Goal: Task Accomplishment & Management: Manage account settings

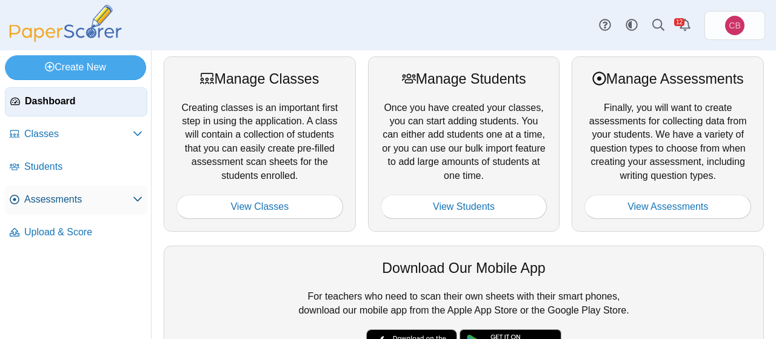
click at [74, 196] on span "Assessments" at bounding box center [78, 199] width 108 height 13
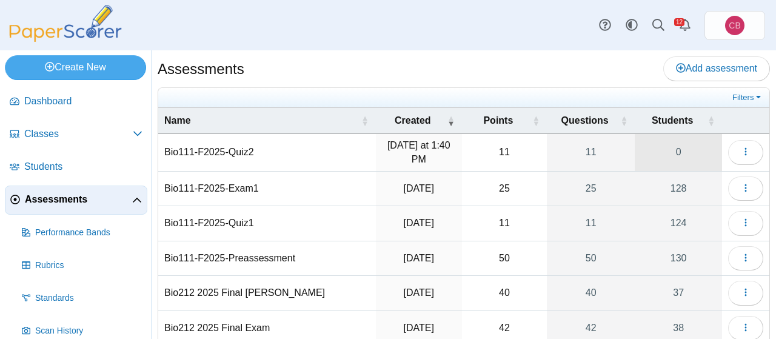
click at [683, 145] on link "0" at bounding box center [677, 152] width 87 height 37
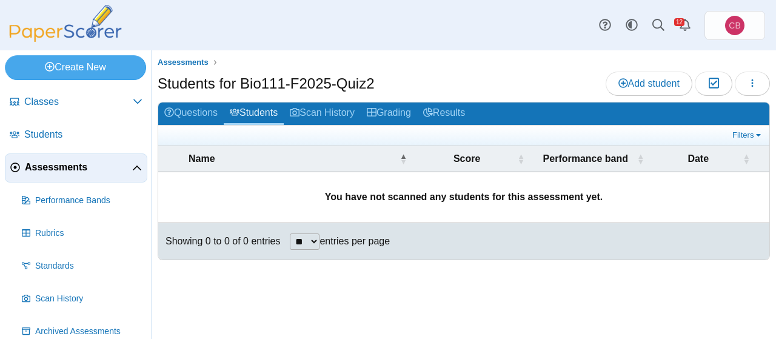
scroll to position [79, 0]
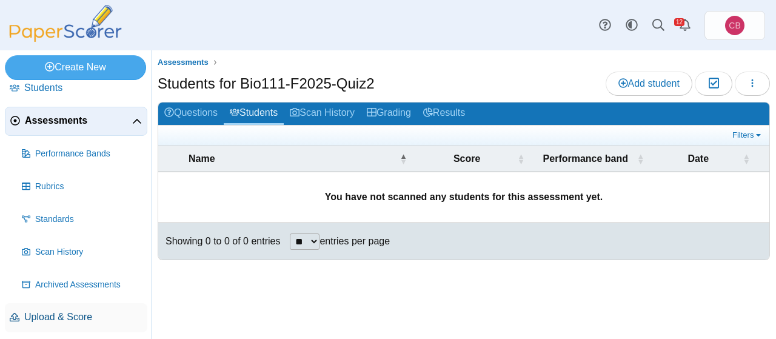
click at [54, 319] on span "Upload & Score" at bounding box center [83, 316] width 118 height 13
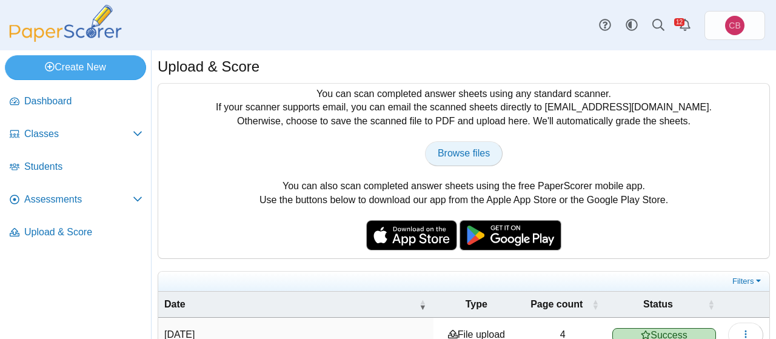
click at [460, 151] on span "Browse files" at bounding box center [463, 153] width 52 height 10
type input "**********"
click at [476, 150] on span "Browse files" at bounding box center [463, 153] width 52 height 10
type input "**********"
click at [460, 153] on span "Browse files" at bounding box center [463, 153] width 52 height 10
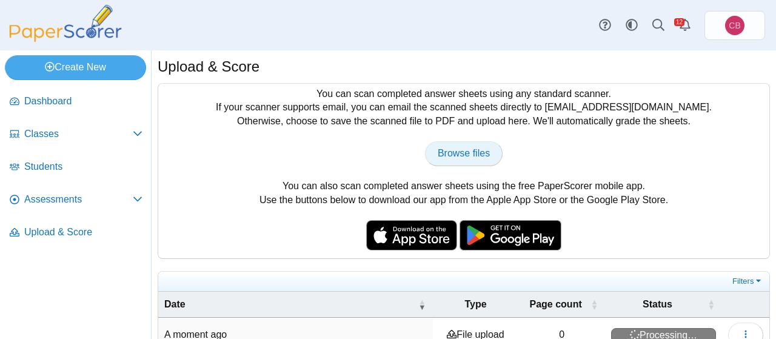
type input "**********"
click at [482, 153] on span "Browse files" at bounding box center [463, 153] width 52 height 10
type input "**********"
click at [471, 155] on span "Browse files" at bounding box center [463, 153] width 52 height 10
type input "**********"
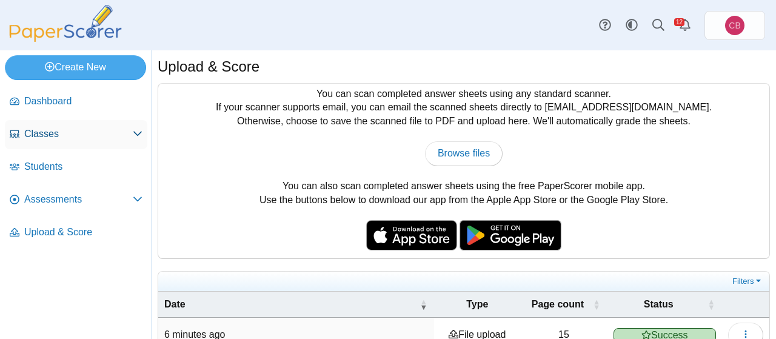
click at [48, 139] on span "Classes" at bounding box center [78, 133] width 108 height 13
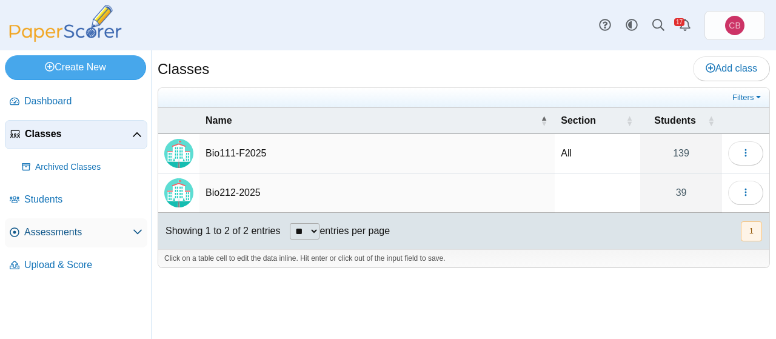
click at [51, 225] on span "Assessments" at bounding box center [78, 231] width 108 height 13
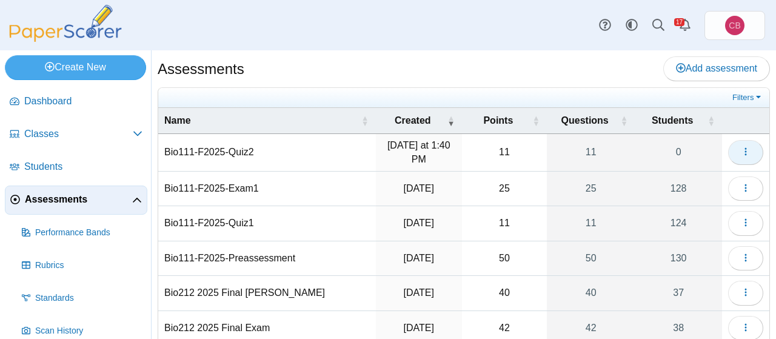
click at [750, 153] on icon "button" at bounding box center [745, 152] width 10 height 10
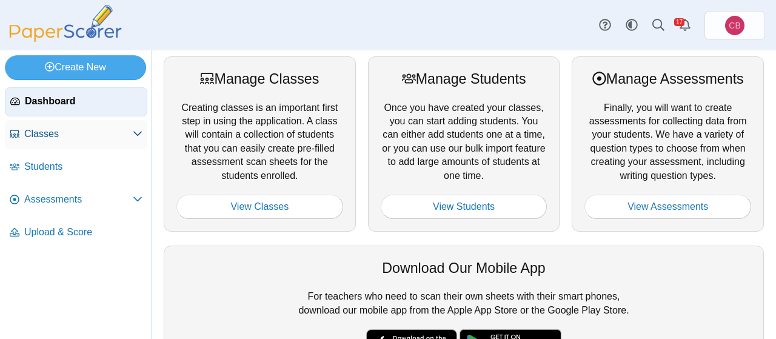
click at [55, 129] on span "Classes" at bounding box center [78, 133] width 108 height 13
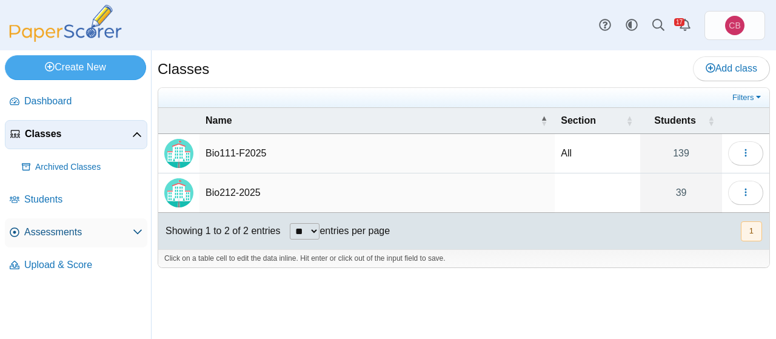
click at [55, 233] on span "Assessments" at bounding box center [78, 231] width 108 height 13
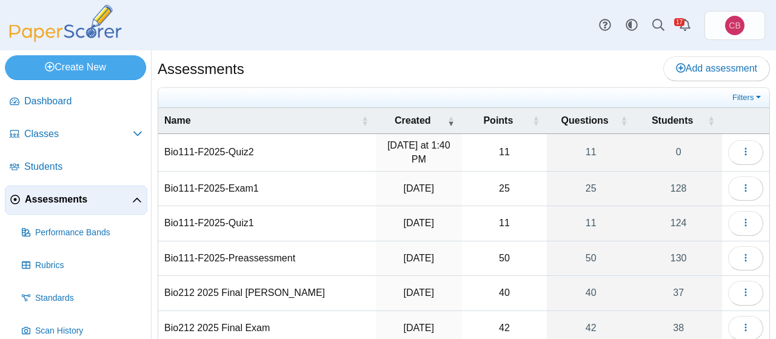
scroll to position [79, 0]
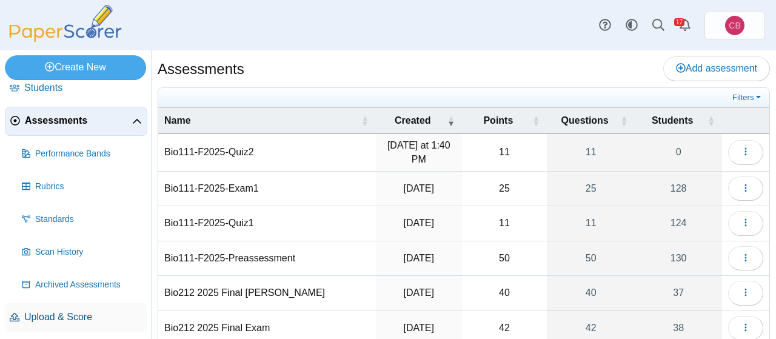
click at [75, 319] on span "Upload & Score" at bounding box center [83, 316] width 118 height 13
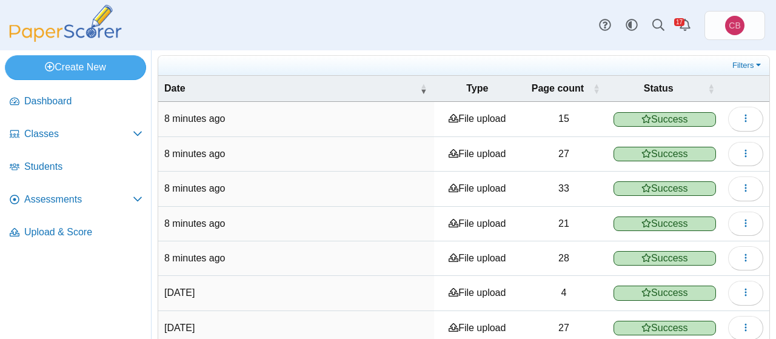
scroll to position [221, 0]
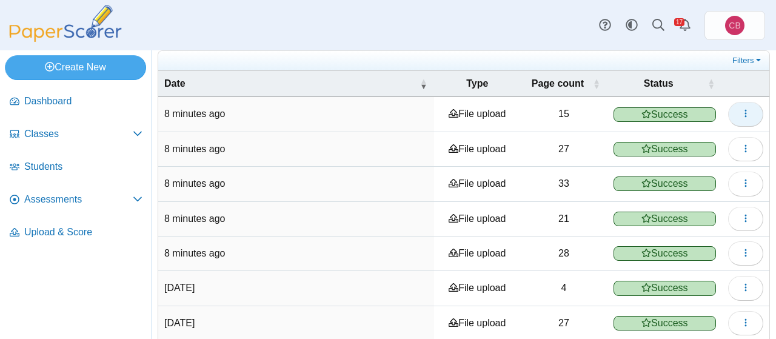
click at [748, 117] on button "button" at bounding box center [745, 114] width 35 height 24
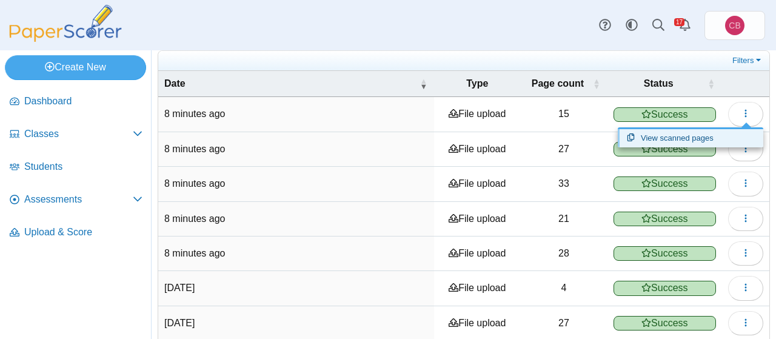
click at [708, 141] on link "View scanned pages" at bounding box center [689, 138] width 145 height 18
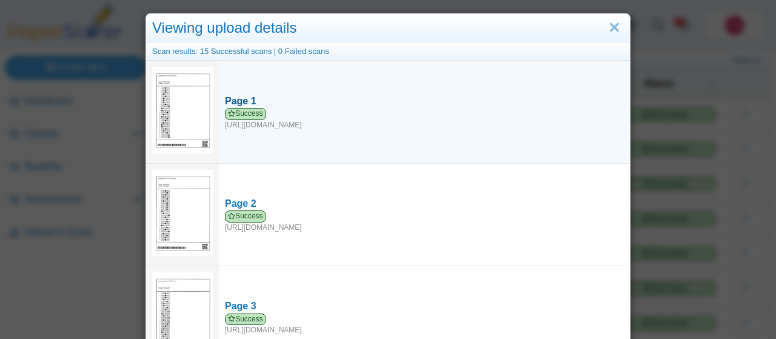
click at [288, 107] on div "Page 1" at bounding box center [424, 101] width 399 height 13
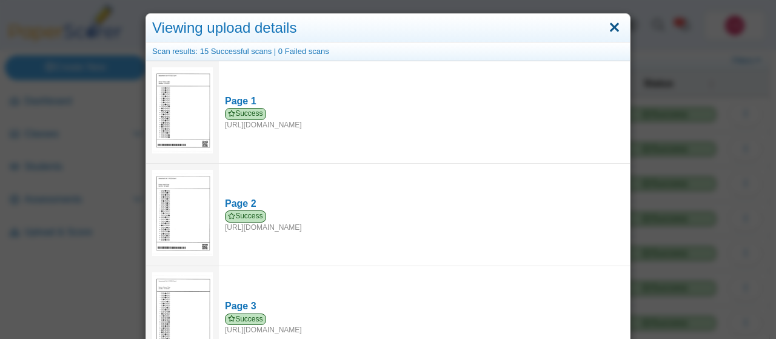
click at [620, 25] on link "Close" at bounding box center [614, 28] width 19 height 21
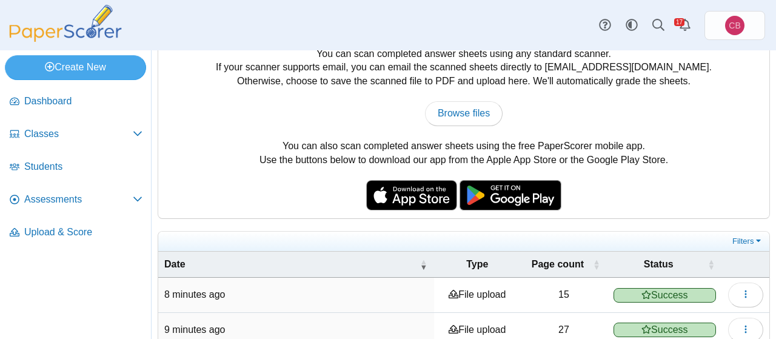
scroll to position [0, 0]
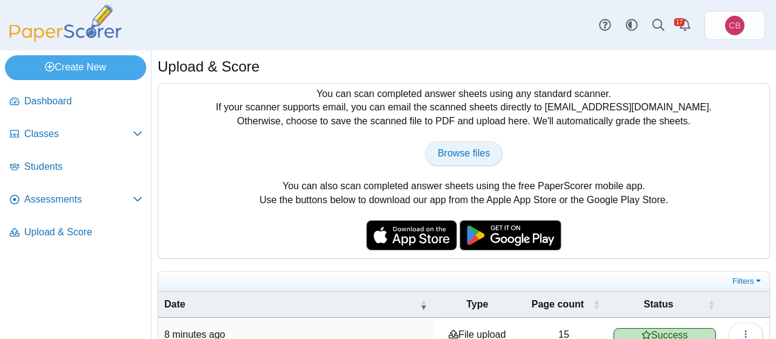
click at [479, 158] on span "Browse files" at bounding box center [463, 153] width 52 height 10
type input "**********"
click at [479, 158] on span "Browse files" at bounding box center [463, 153] width 52 height 10
type input "**********"
click at [470, 159] on link "Browse files" at bounding box center [464, 153] width 78 height 24
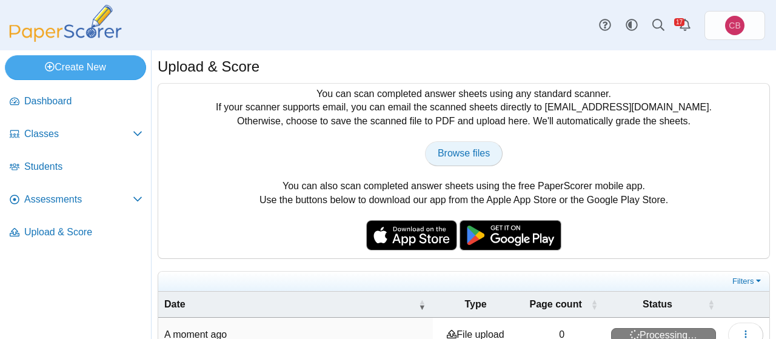
type input "**********"
click at [457, 159] on link "Browse files" at bounding box center [464, 153] width 78 height 24
type input "**********"
click at [487, 161] on link "Browse files" at bounding box center [464, 153] width 78 height 24
type input "**********"
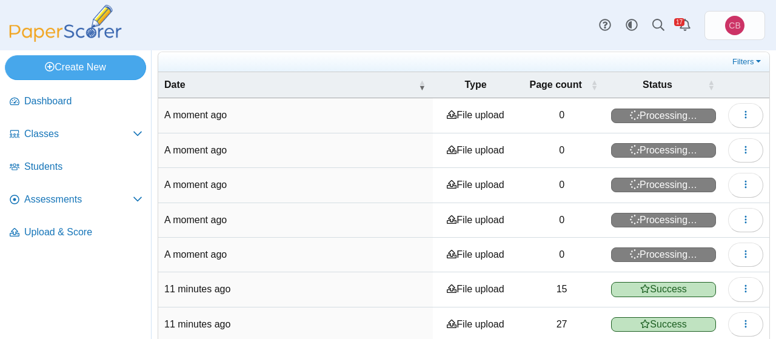
scroll to position [220, 0]
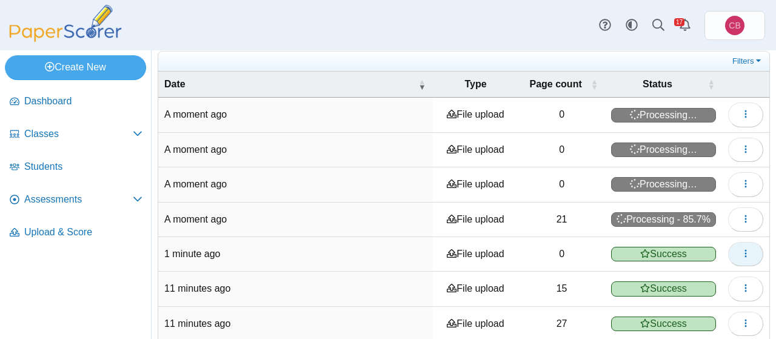
click at [752, 244] on button "button" at bounding box center [745, 254] width 35 height 24
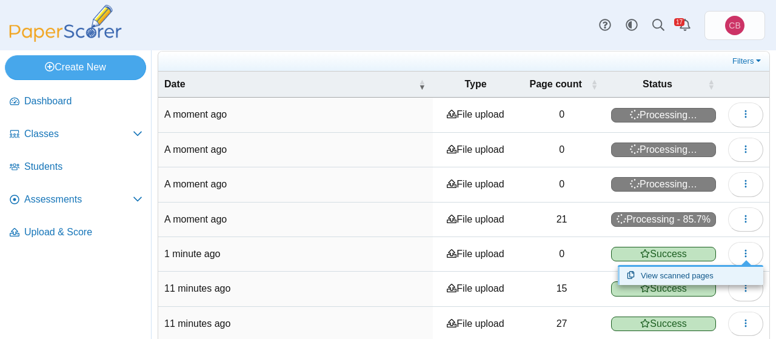
click at [707, 274] on link "View scanned pages" at bounding box center [689, 276] width 145 height 18
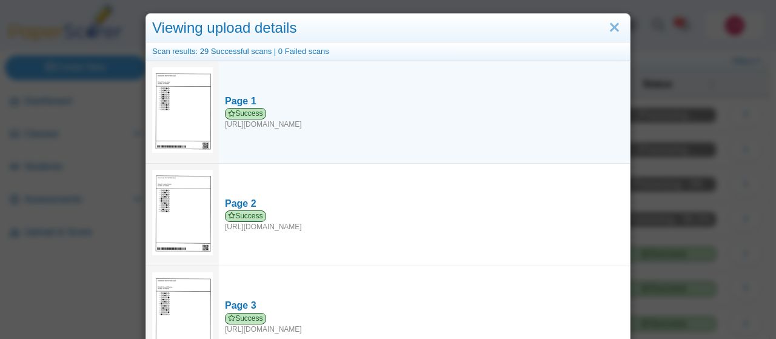
click at [190, 108] on img at bounding box center [182, 109] width 61 height 85
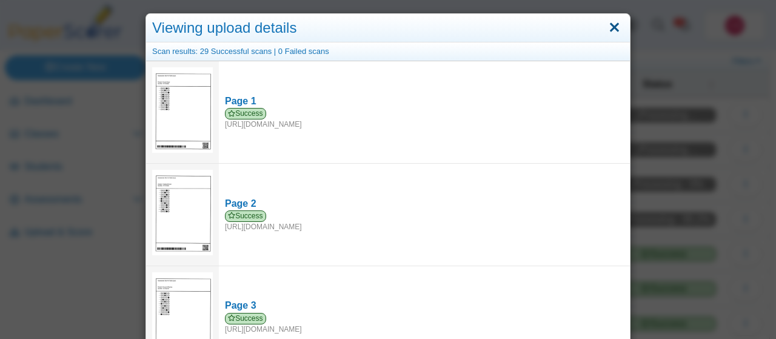
click at [616, 25] on link "Close" at bounding box center [614, 28] width 19 height 21
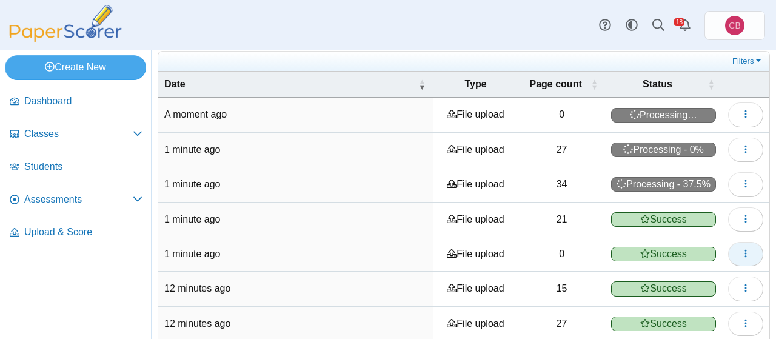
click at [738, 248] on button "button" at bounding box center [745, 254] width 35 height 24
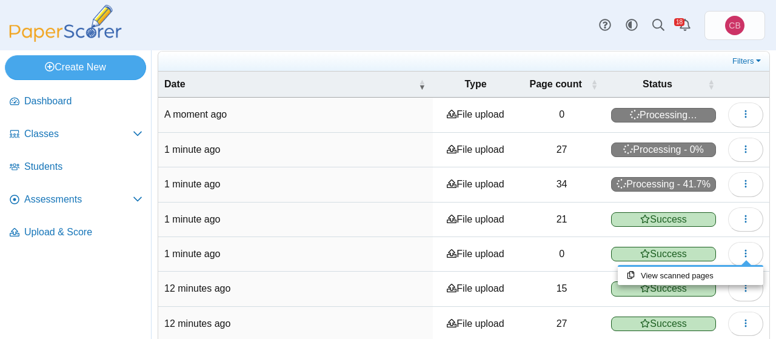
click at [725, 225] on td "View scanned pages" at bounding box center [745, 219] width 47 height 35
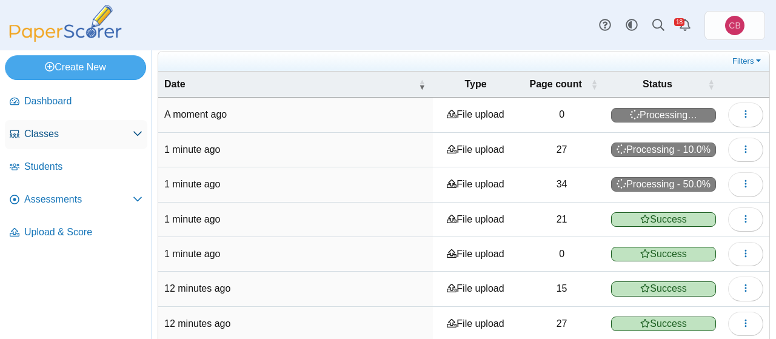
click at [41, 132] on span "Classes" at bounding box center [78, 133] width 108 height 13
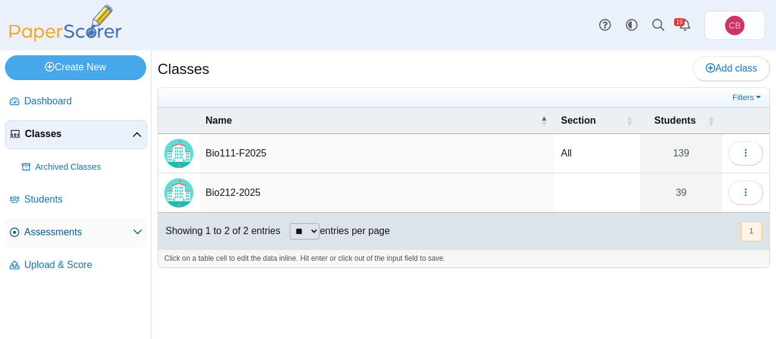
click at [54, 233] on span "Assessments" at bounding box center [78, 231] width 108 height 13
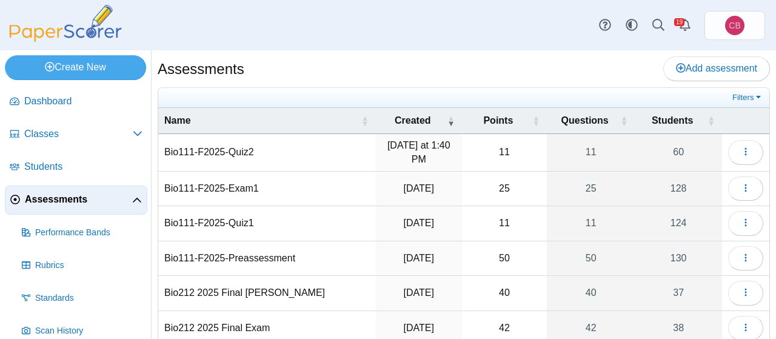
scroll to position [79, 0]
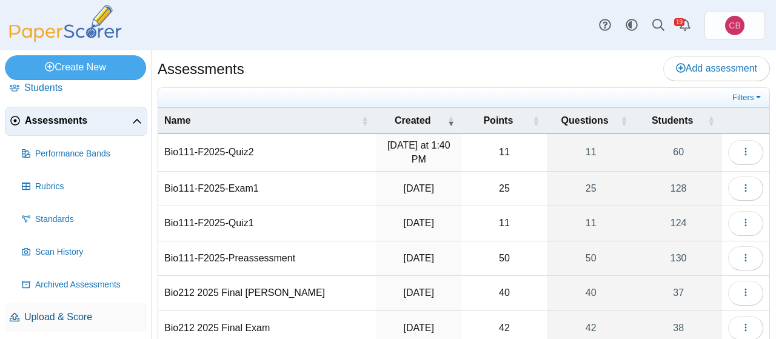
click at [104, 311] on span "Upload & Score" at bounding box center [83, 316] width 118 height 13
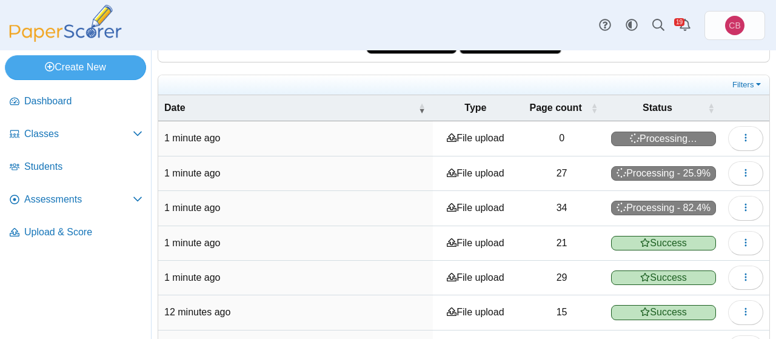
scroll to position [209, 0]
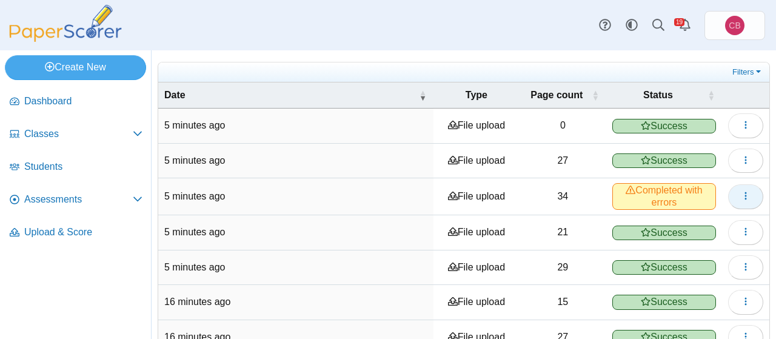
click at [736, 196] on button "button" at bounding box center [745, 196] width 35 height 24
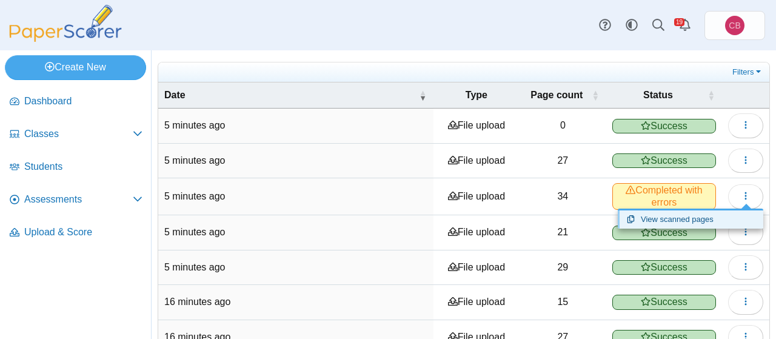
click at [713, 220] on link "View scanned pages" at bounding box center [689, 219] width 145 height 18
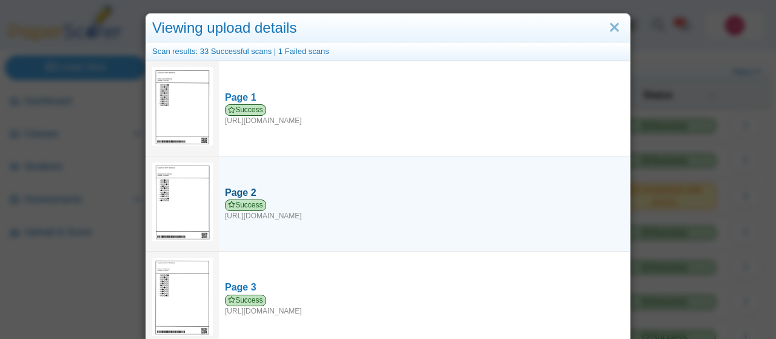
click at [596, 201] on link "Page 2 Success https://forms.paperscorer.com/scans/10/5664/238932/3148056_SEPTE…" at bounding box center [424, 203] width 411 height 47
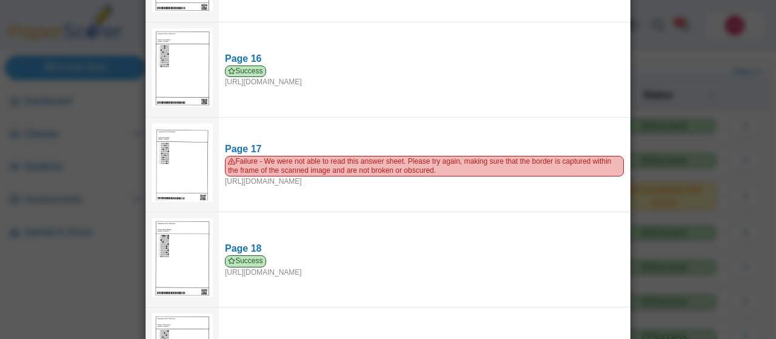
scroll to position [1459, 0]
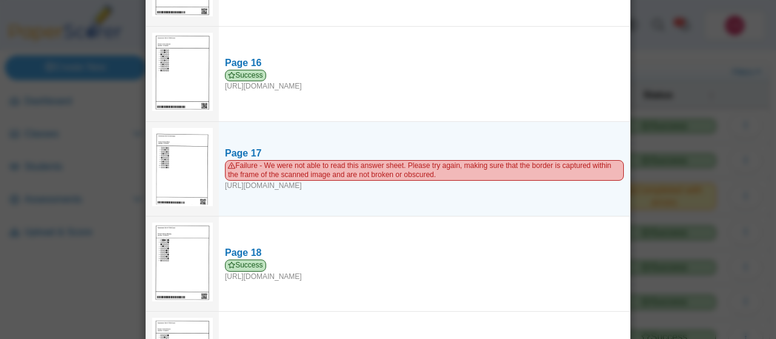
click at [178, 147] on img at bounding box center [182, 167] width 61 height 78
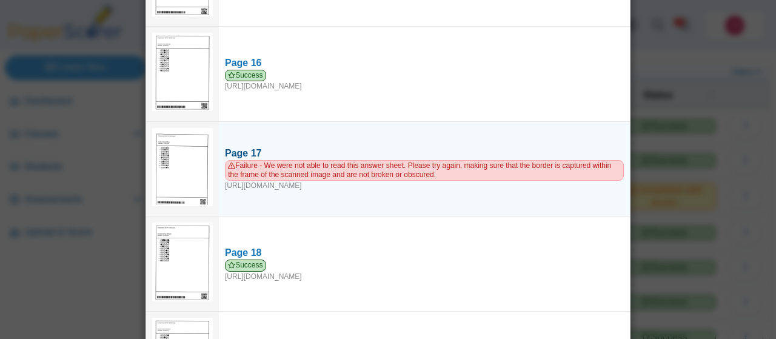
click at [282, 160] on span "Failure - We were not able to read this answer sheet. Please try again, making …" at bounding box center [424, 170] width 399 height 21
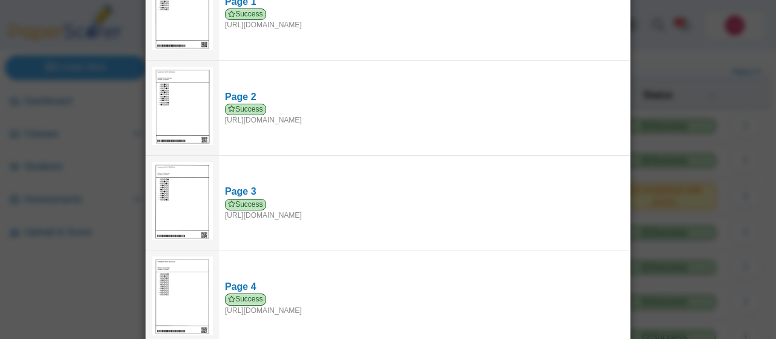
scroll to position [0, 0]
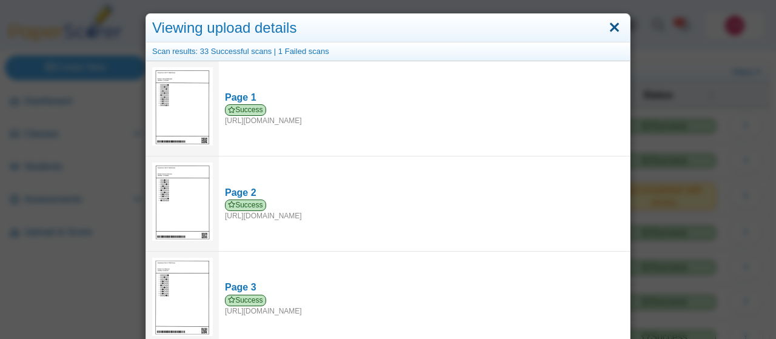
click at [617, 33] on link "Close" at bounding box center [614, 28] width 19 height 21
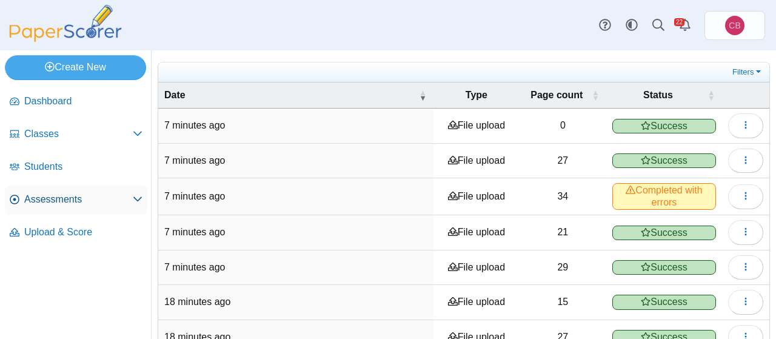
click at [76, 198] on span "Assessments" at bounding box center [78, 199] width 108 height 13
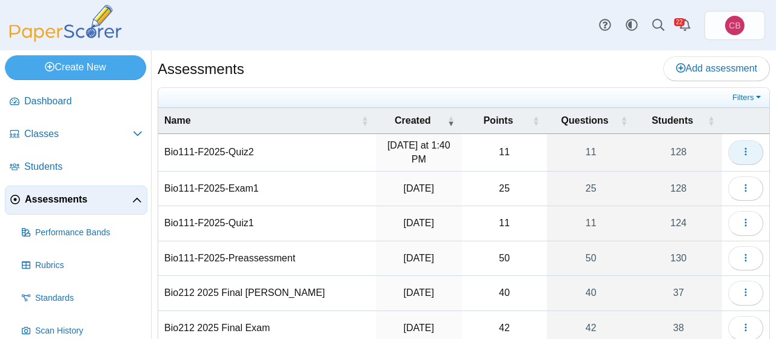
click at [742, 152] on icon "button" at bounding box center [745, 152] width 10 height 10
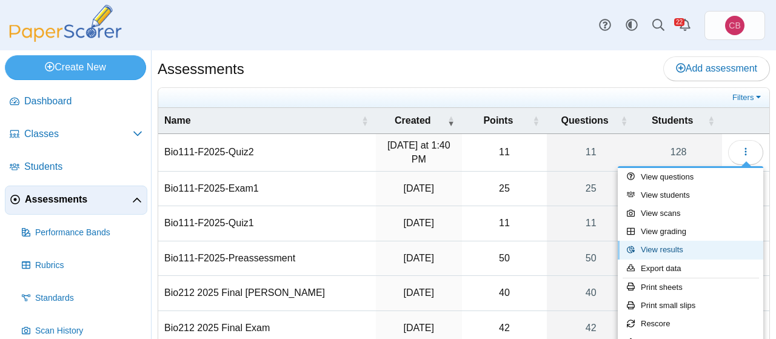
click at [696, 252] on link "View results" at bounding box center [689, 250] width 145 height 18
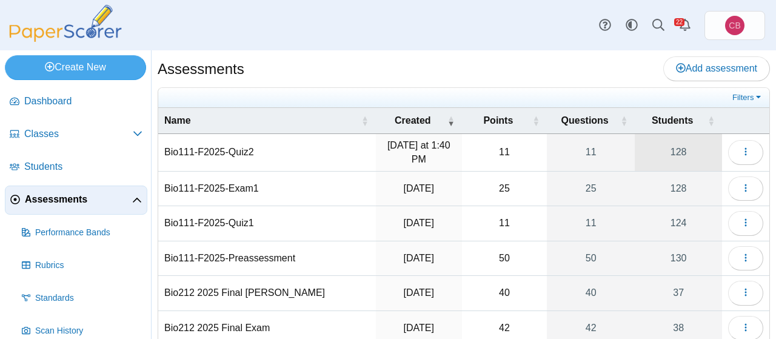
click at [662, 155] on link "128" at bounding box center [677, 152] width 87 height 37
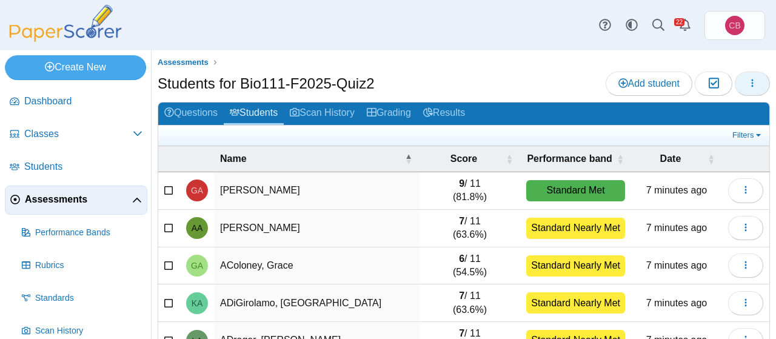
click at [757, 82] on button "button" at bounding box center [751, 83] width 35 height 24
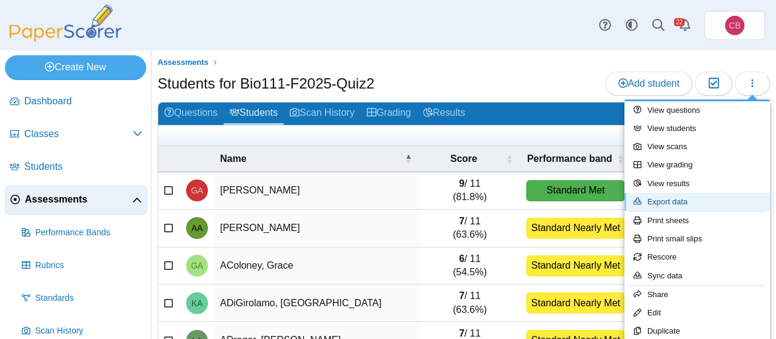
click at [692, 202] on link "Export data" at bounding box center [696, 202] width 145 height 18
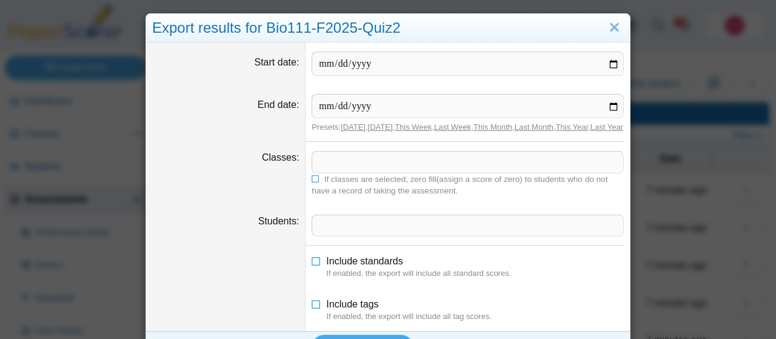
scroll to position [39, 0]
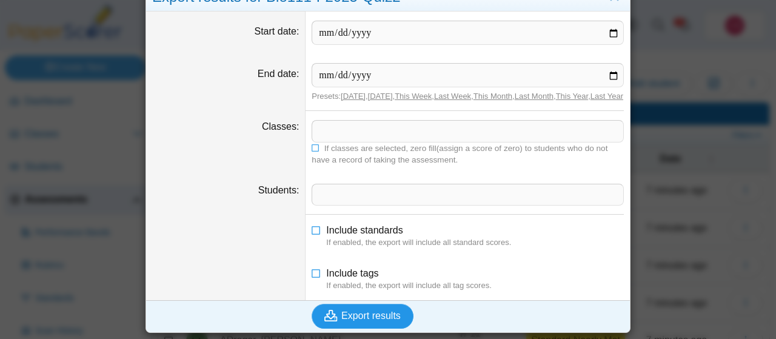
click at [367, 317] on span "Export results" at bounding box center [370, 315] width 59 height 10
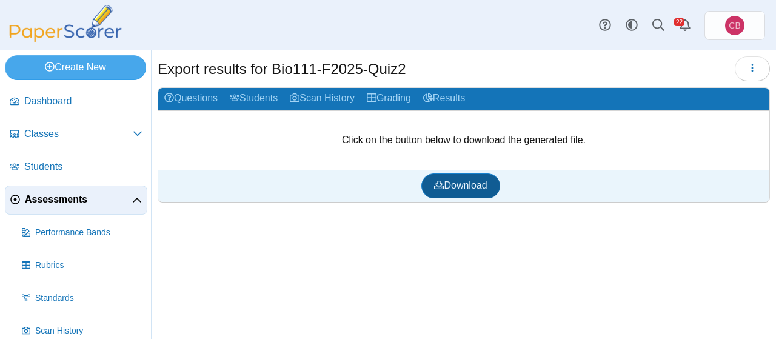
click at [450, 184] on span "Download" at bounding box center [460, 185] width 53 height 10
click at [505, 1] on div "Dashboard Classes Archived classes Students Assessments" at bounding box center [388, 25] width 776 height 50
